Goal: Complete application form

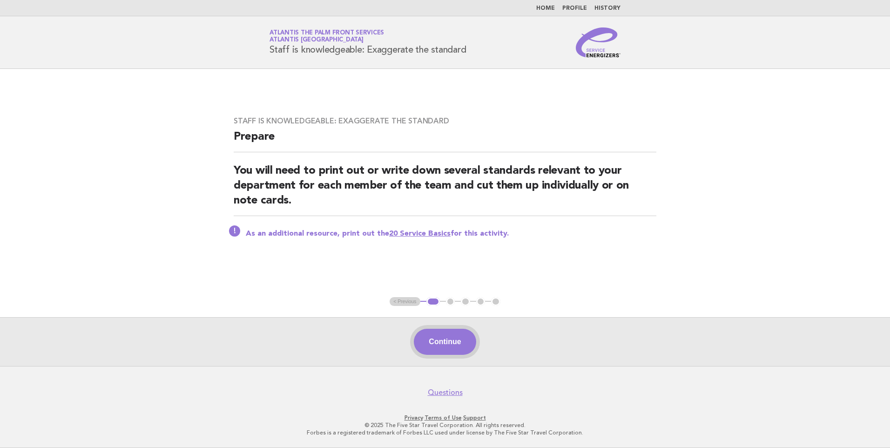
click at [452, 342] on button "Continue" at bounding box center [445, 342] width 62 height 26
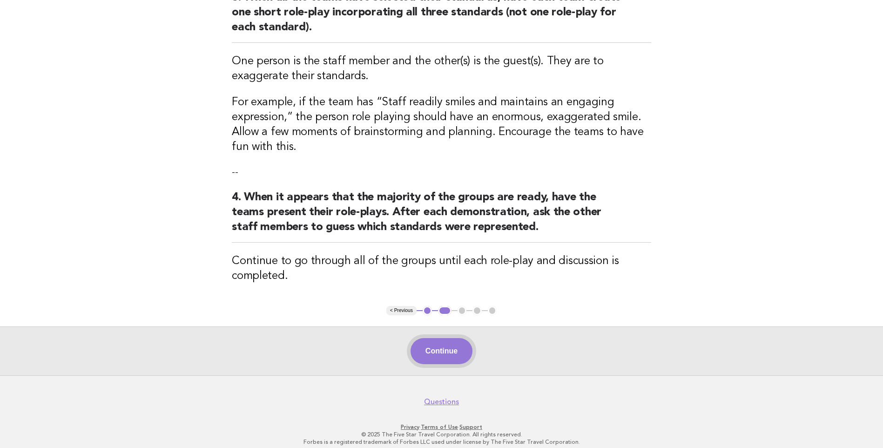
click at [446, 356] on button "Continue" at bounding box center [442, 351] width 62 height 26
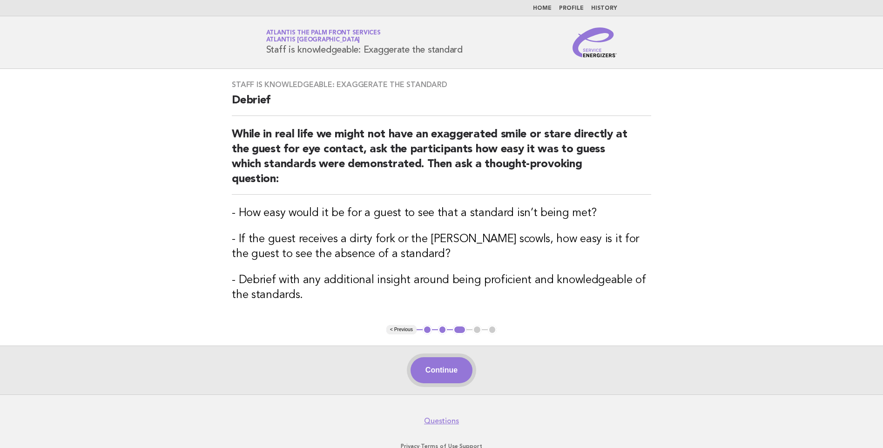
click at [451, 357] on button "Continue" at bounding box center [442, 370] width 62 height 26
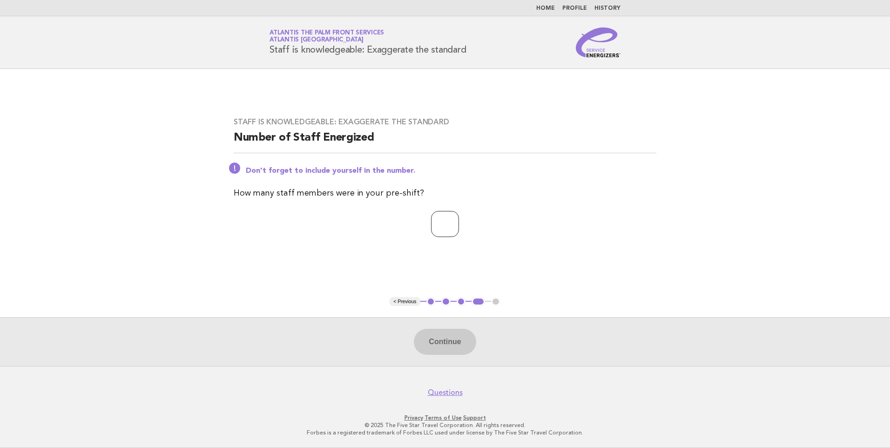
click at [440, 224] on input "number" at bounding box center [445, 224] width 28 height 26
type input "*"
click at [443, 344] on button "Continue" at bounding box center [445, 342] width 62 height 26
